Goal: Use online tool/utility: Use online tool/utility

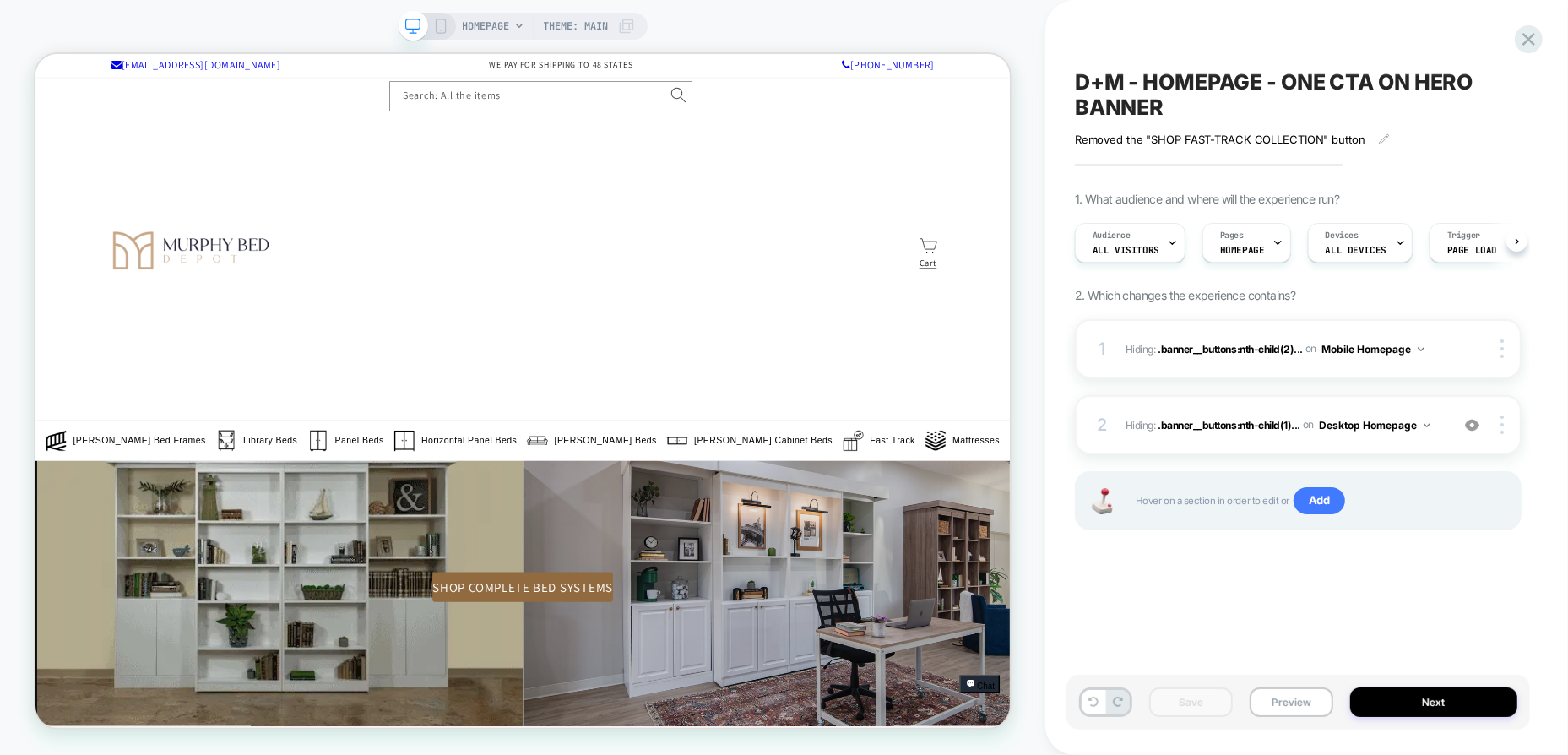
click at [437, 26] on icon at bounding box center [440, 26] width 15 height 15
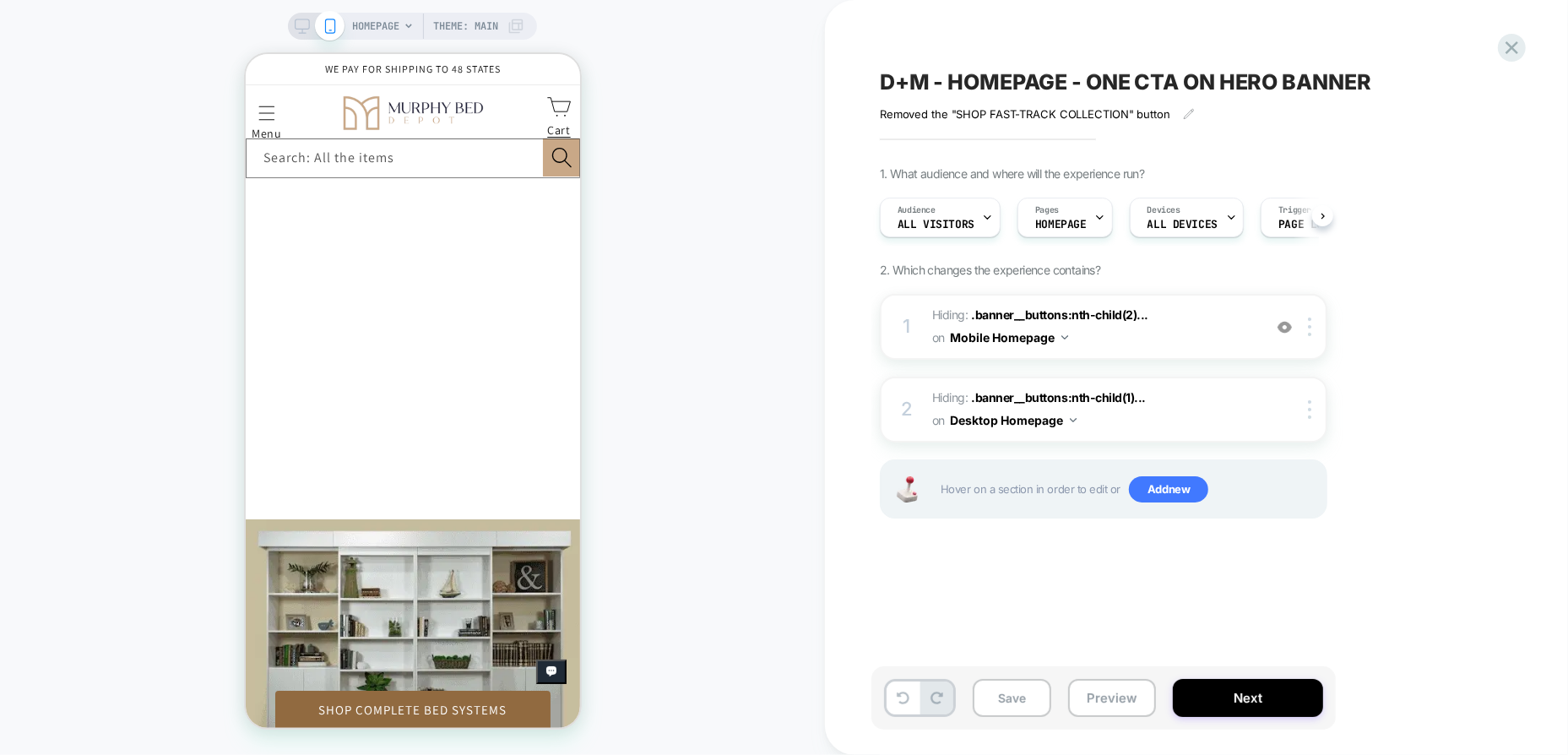
click at [308, 21] on div at bounding box center [316, 26] width 43 height 15
click at [301, 23] on icon at bounding box center [302, 26] width 15 height 15
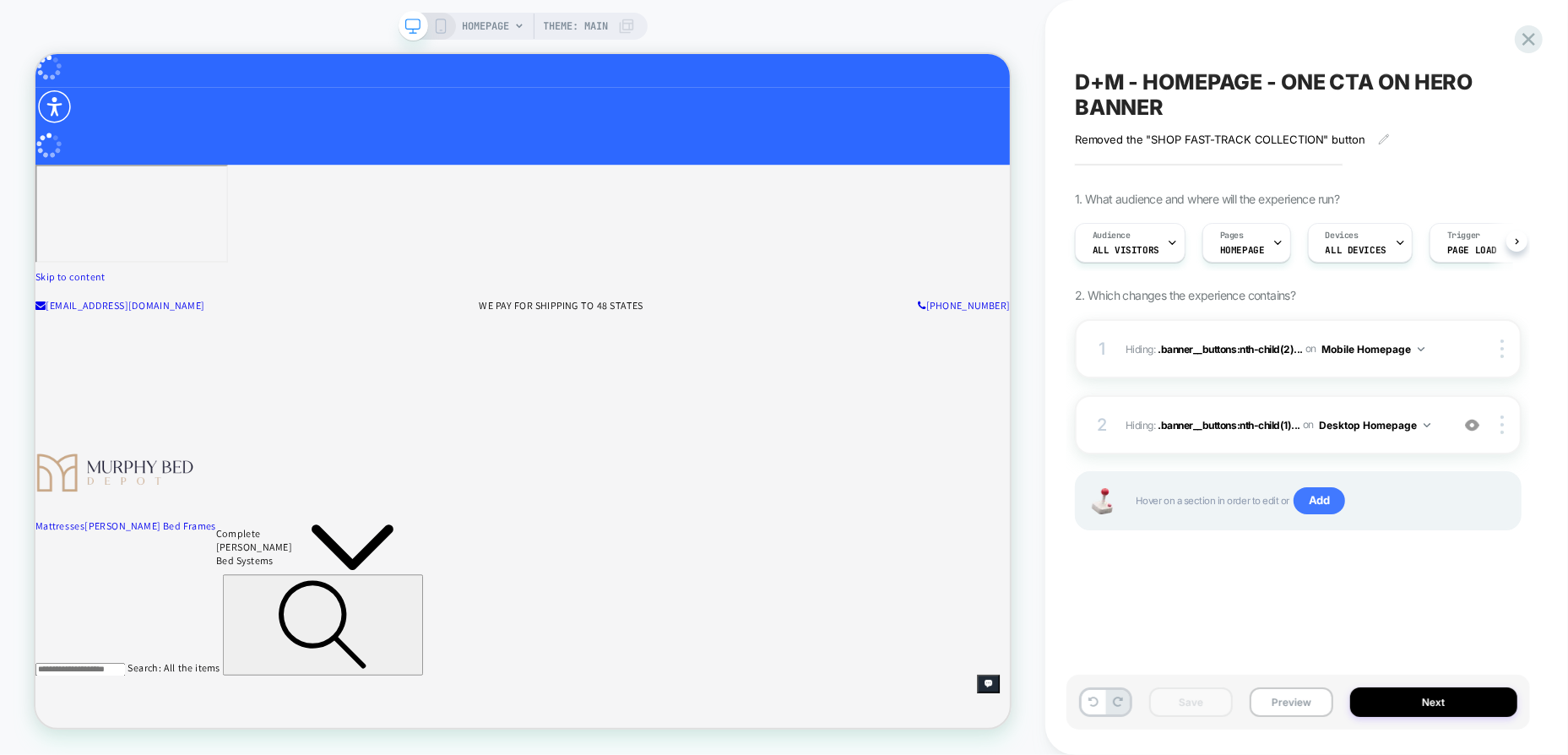
click at [437, 24] on icon at bounding box center [440, 26] width 15 height 15
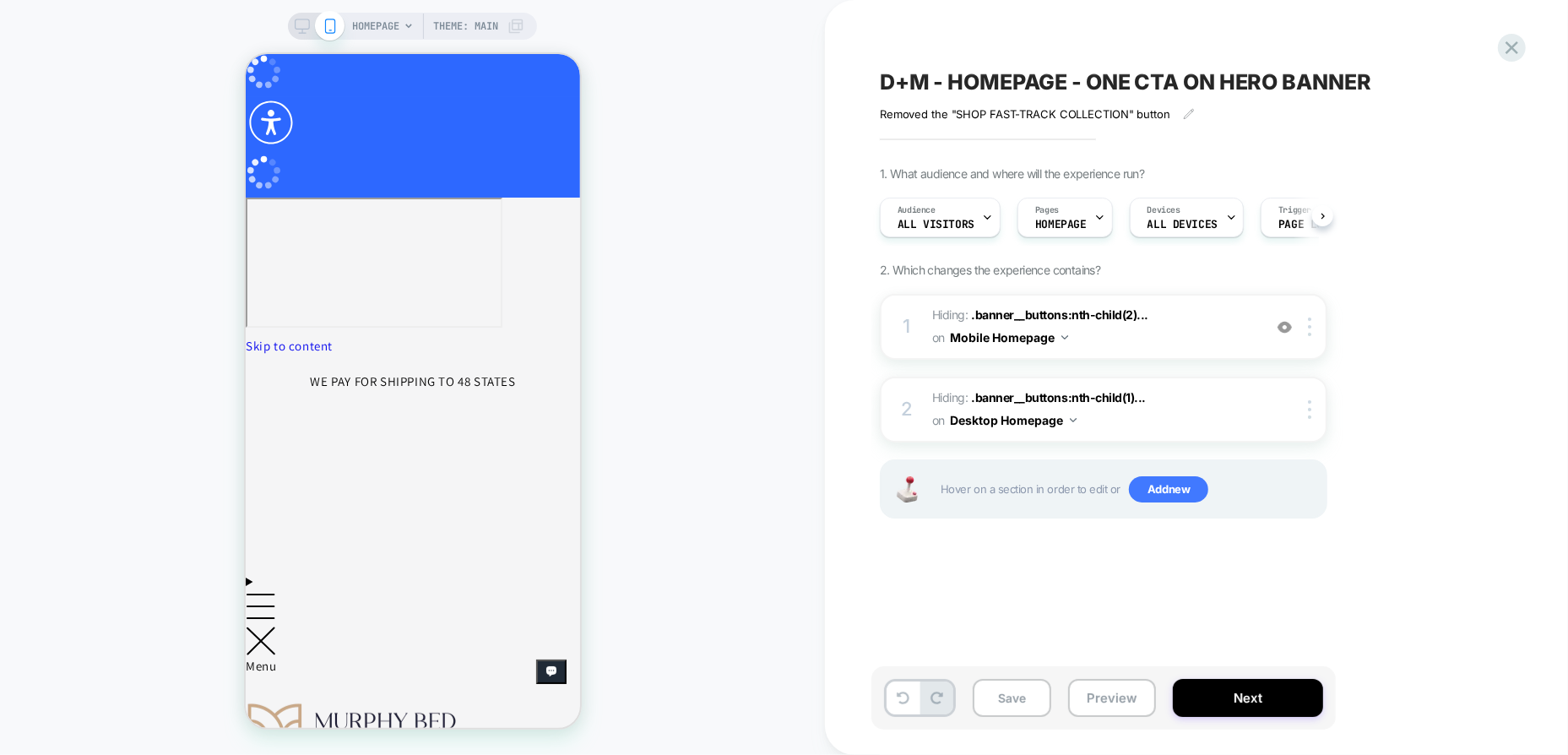
click at [303, 24] on icon at bounding box center [302, 26] width 15 height 15
